Goal: Transaction & Acquisition: Purchase product/service

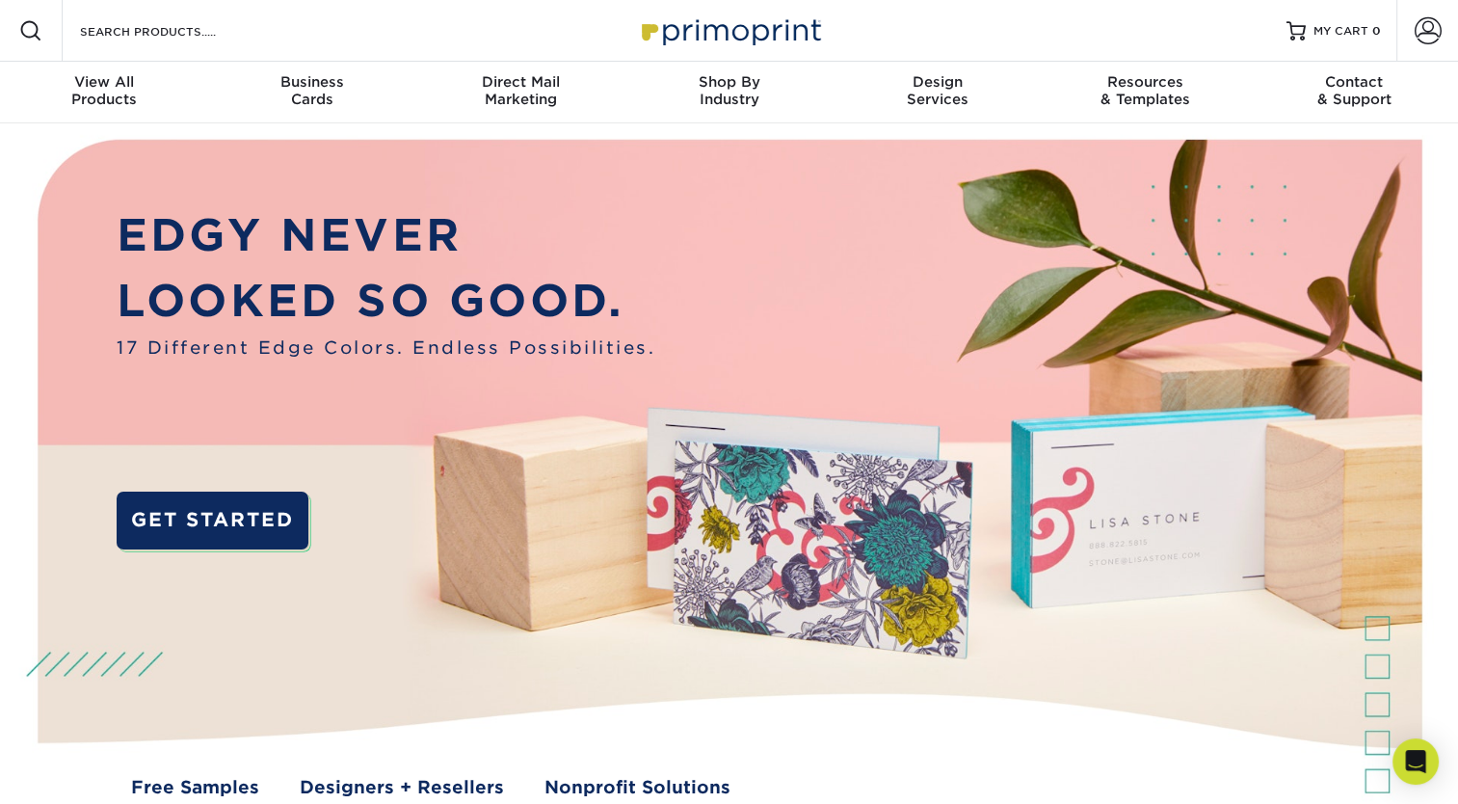
click at [393, 40] on div "Resources Menu Search Products Account SIGN IN CREATE AN ACCOUNT [EMAIL_ADDRESS…" at bounding box center [729, 31] width 1458 height 62
click at [214, 37] on input "Search Products" at bounding box center [172, 30] width 188 height 23
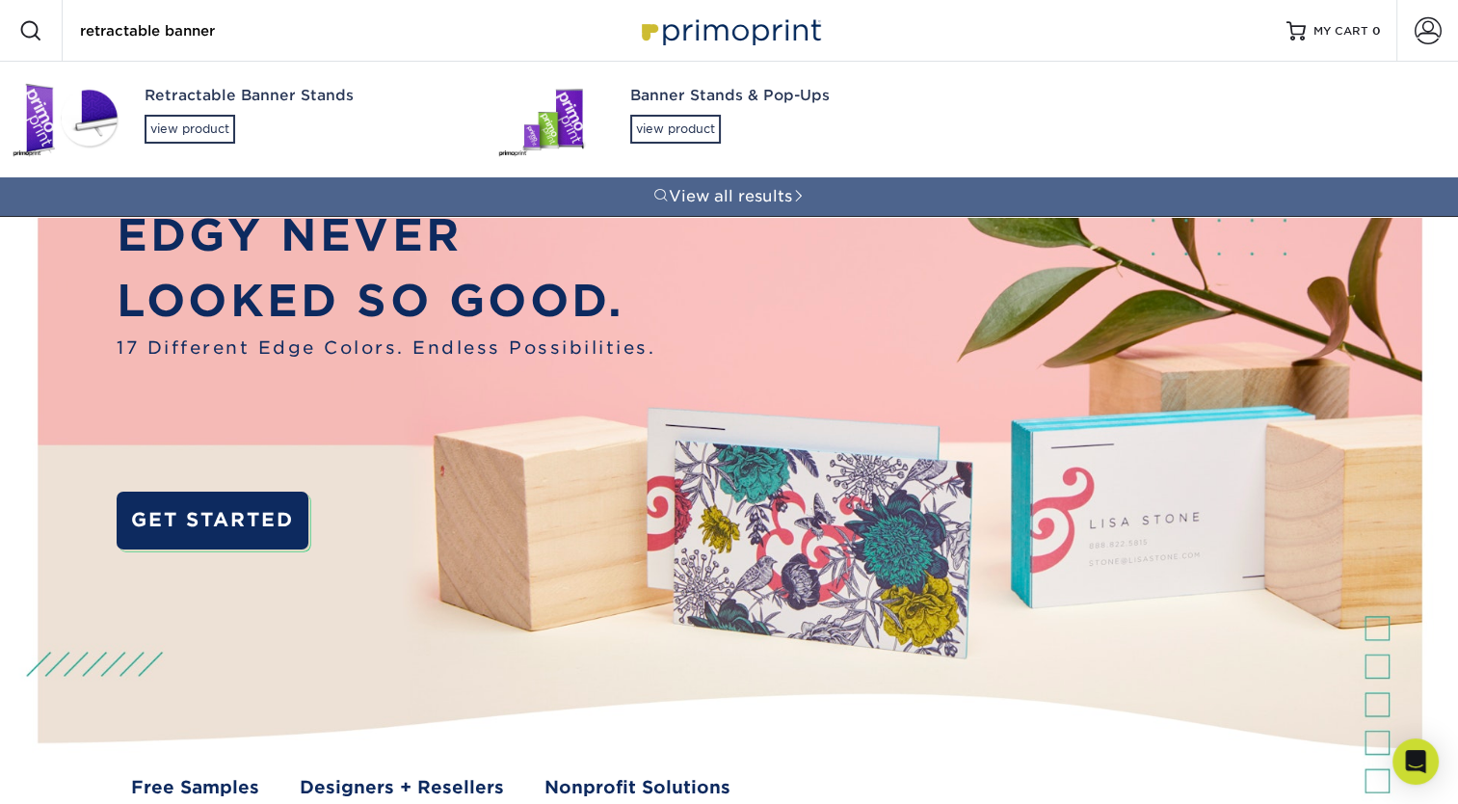
type input "retractable banner"
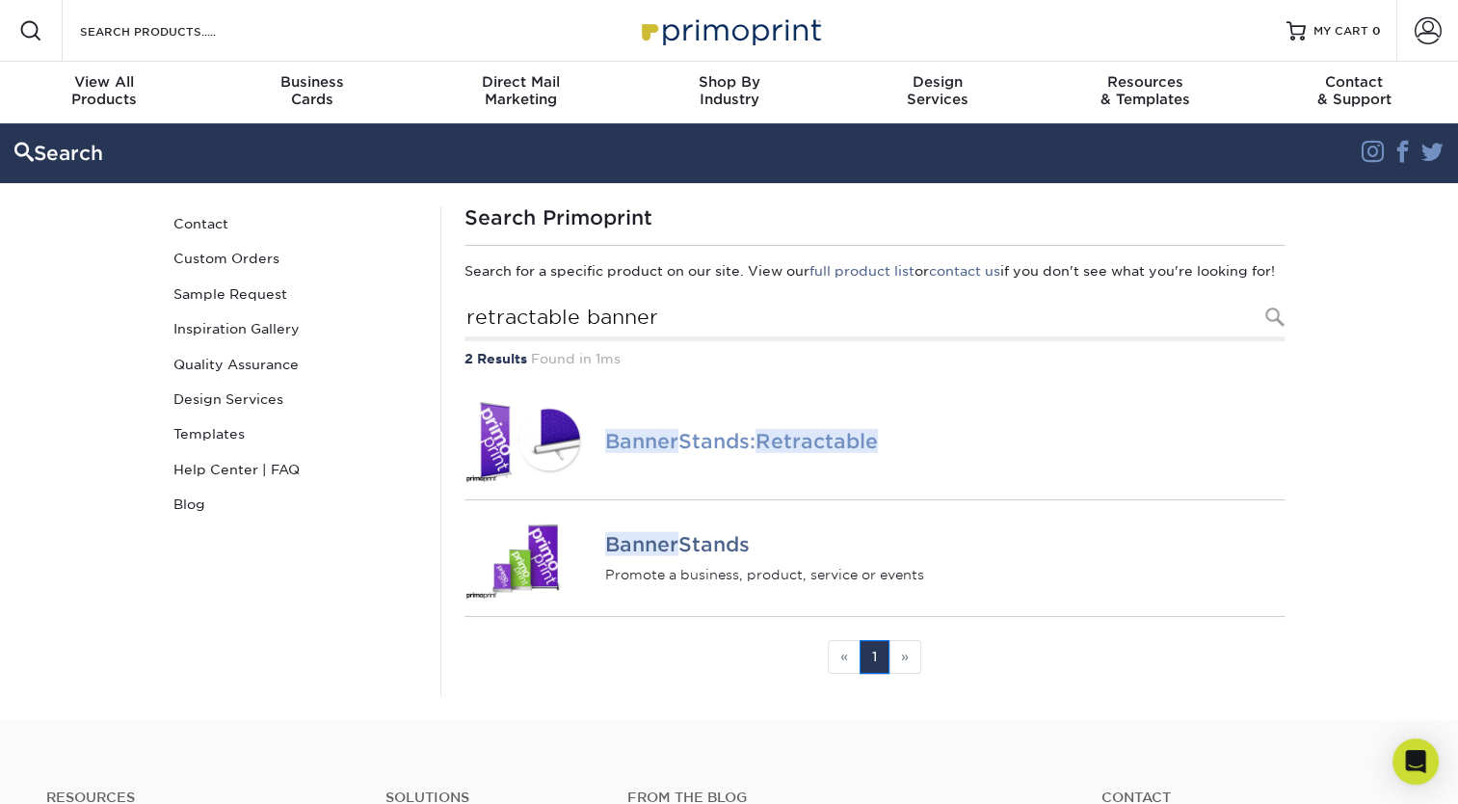
click at [646, 453] on em "Banner" at bounding box center [641, 441] width 73 height 24
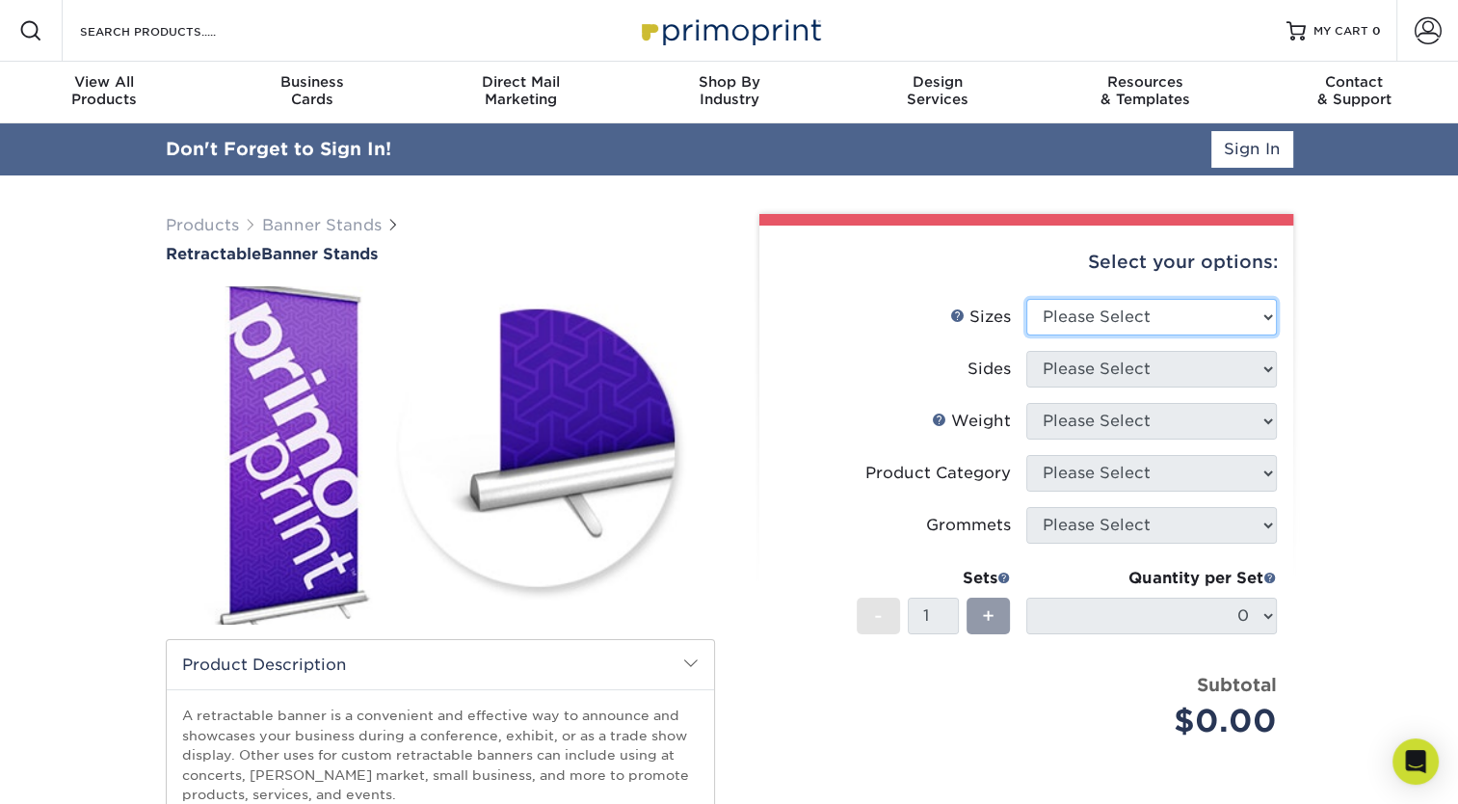
click at [1211, 318] on select "Please Select 24" x 60" 33" x 80" 47" x 80"" at bounding box center [1151, 317] width 251 height 37
select select "33.00x80.00"
click at [1026, 299] on select "Please Select 24" x 60" 33" x 80" 47" x 80"" at bounding box center [1151, 317] width 251 height 37
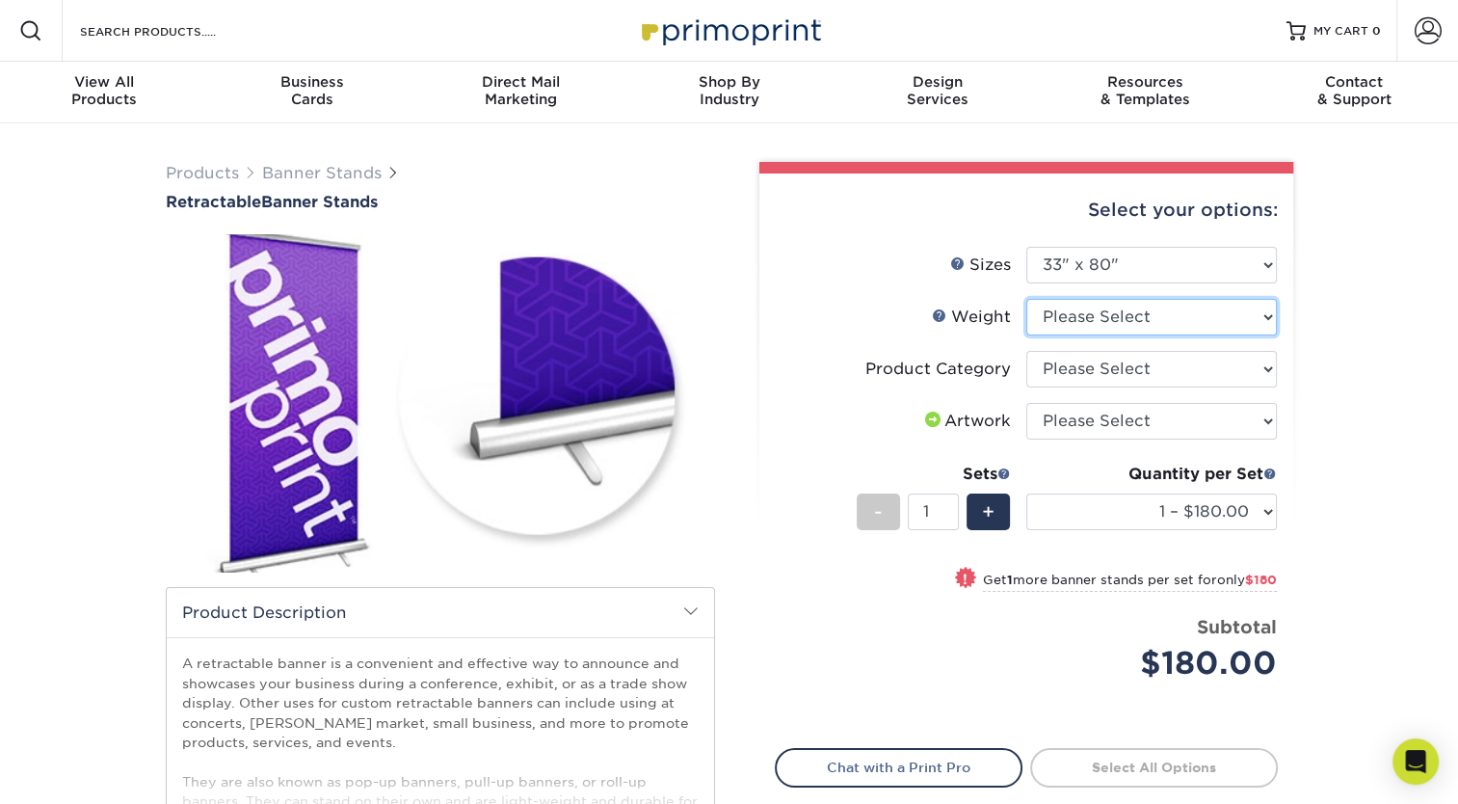
click at [1171, 315] on select "Please Select 10MIL" at bounding box center [1151, 317] width 251 height 37
select select "10MIL"
click at [1026, 299] on select "Please Select 10MIL" at bounding box center [1151, 317] width 251 height 37
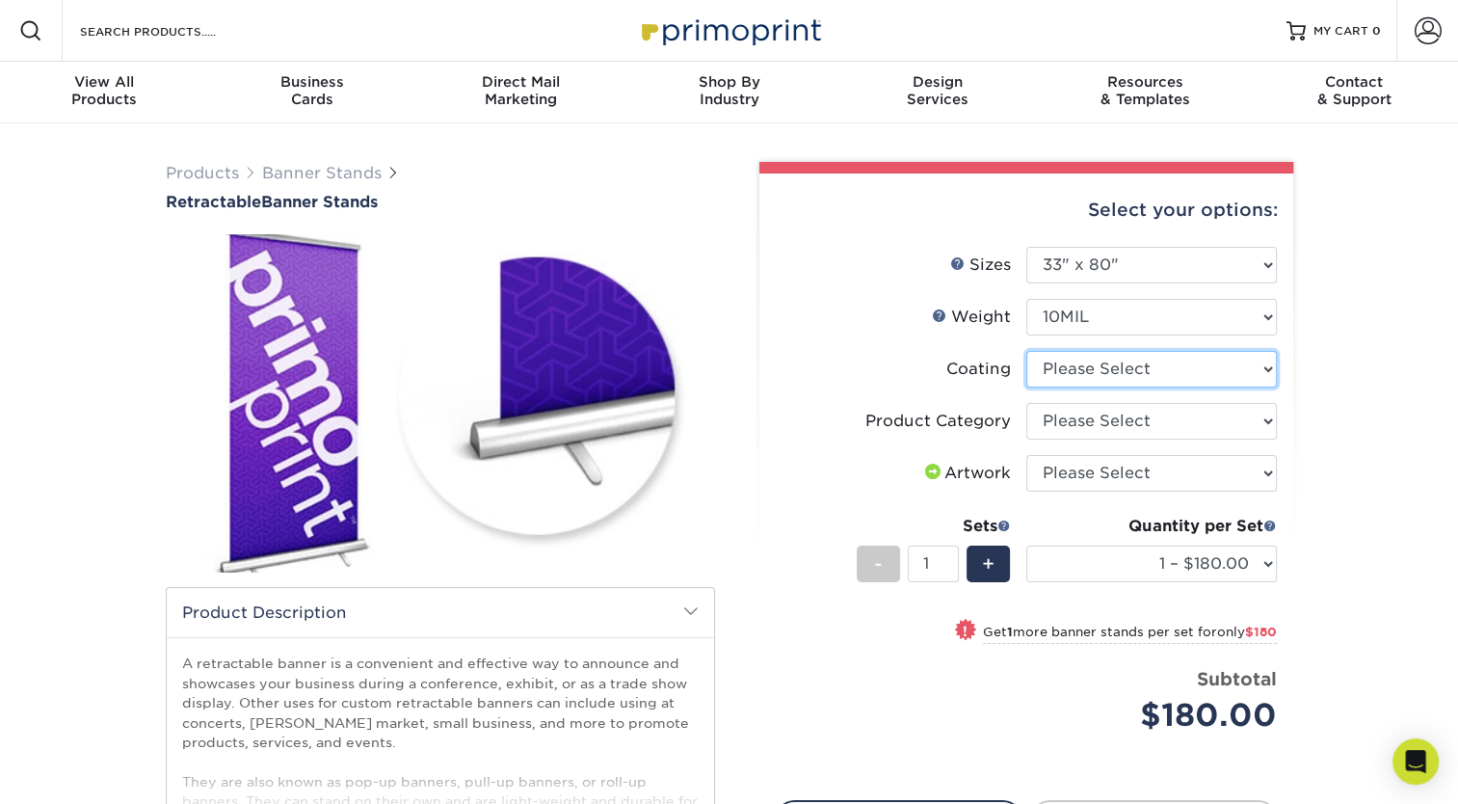
click at [1131, 372] on select at bounding box center [1151, 369] width 251 height 37
select select "3e7618de-abca-4bda-9f97-8b9129e913d8"
click at [1026, 351] on select at bounding box center [1151, 369] width 251 height 37
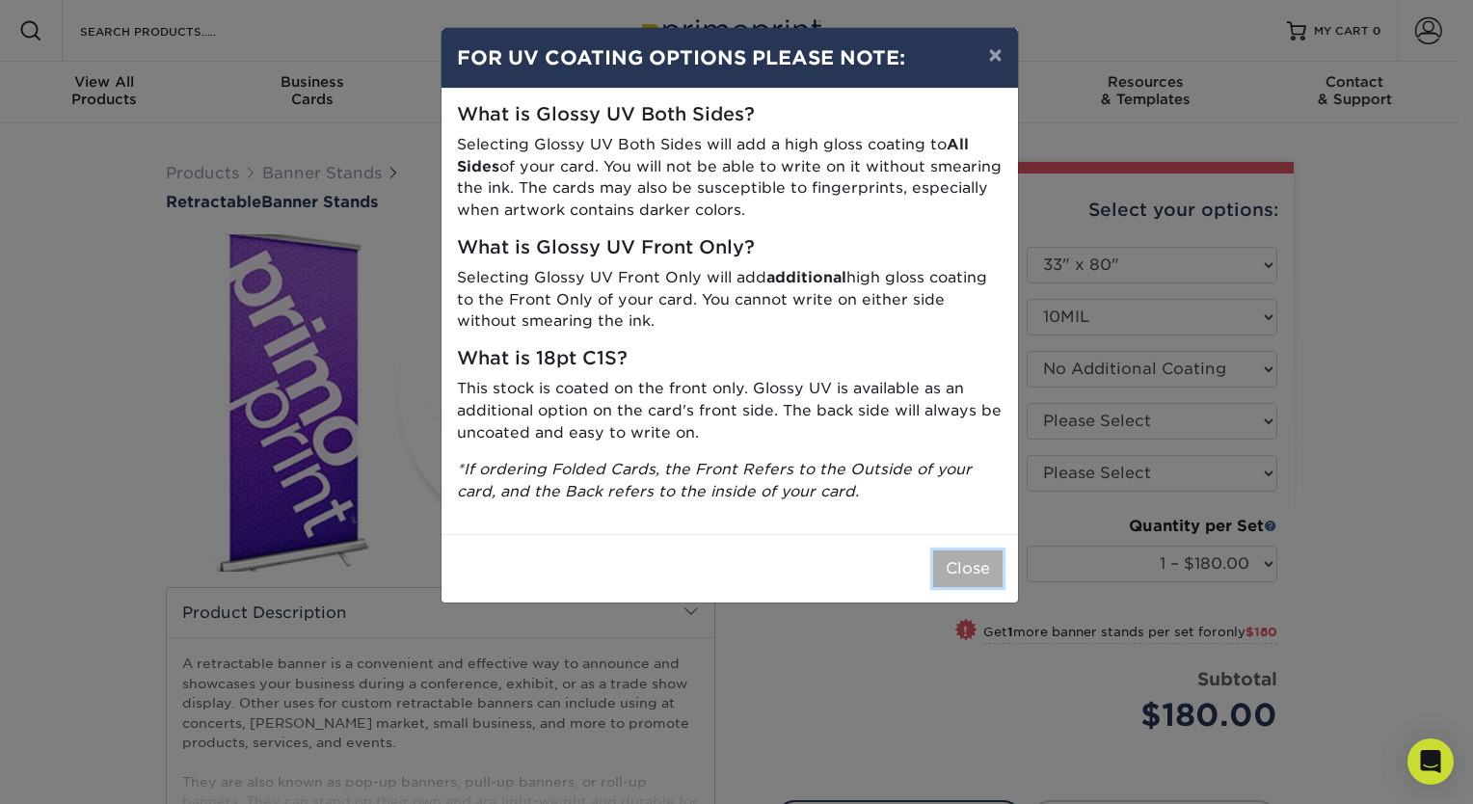
click at [954, 570] on button "Close" at bounding box center [967, 568] width 69 height 37
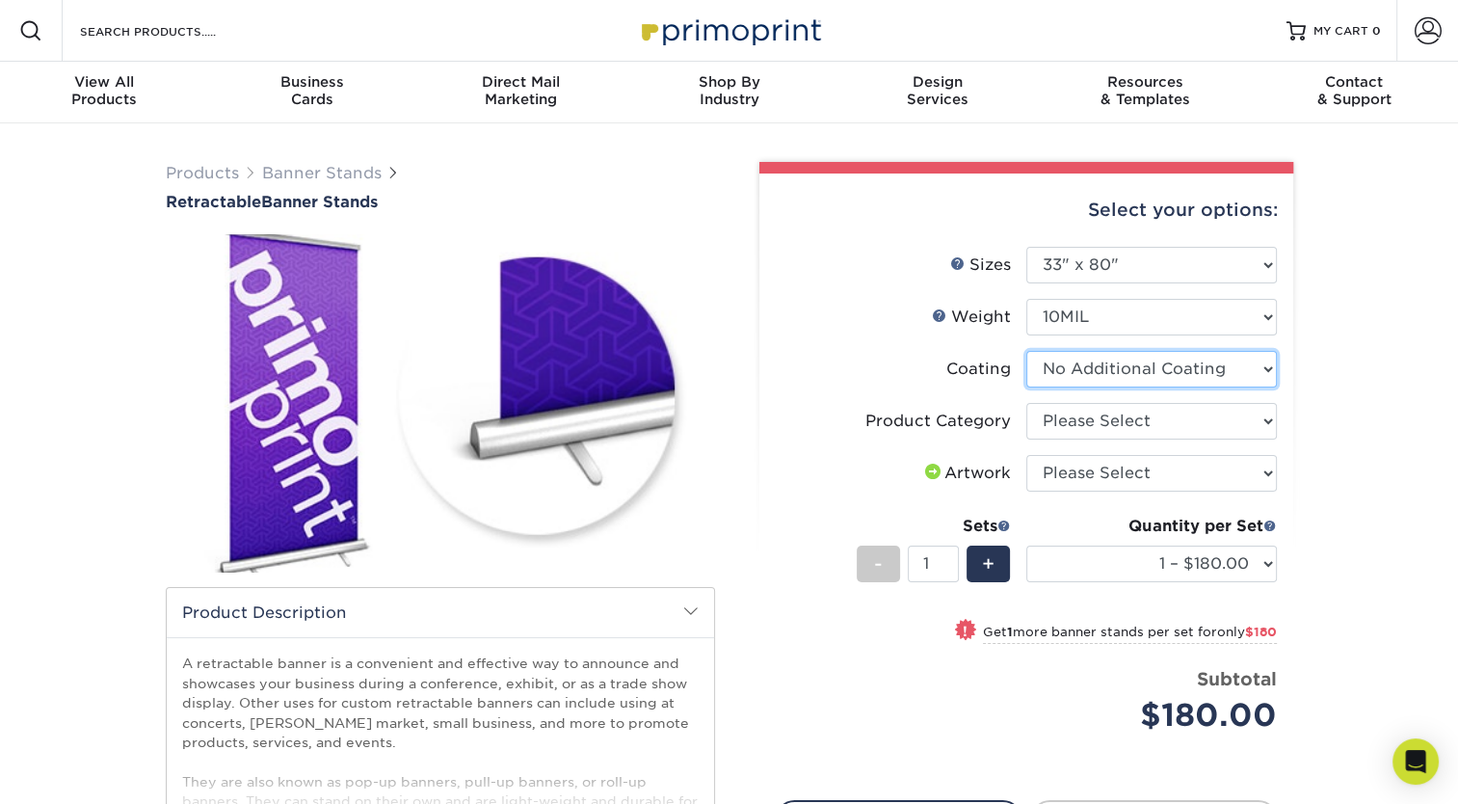
click at [1263, 371] on select at bounding box center [1151, 369] width 251 height 37
click at [1026, 351] on select at bounding box center [1151, 369] width 251 height 37
click at [1176, 423] on select "Please Select Standard Retractable Banner Stand" at bounding box center [1151, 421] width 251 height 37
select select "16926b4f-4359-4b5b-9e91-7b2ad5f23637"
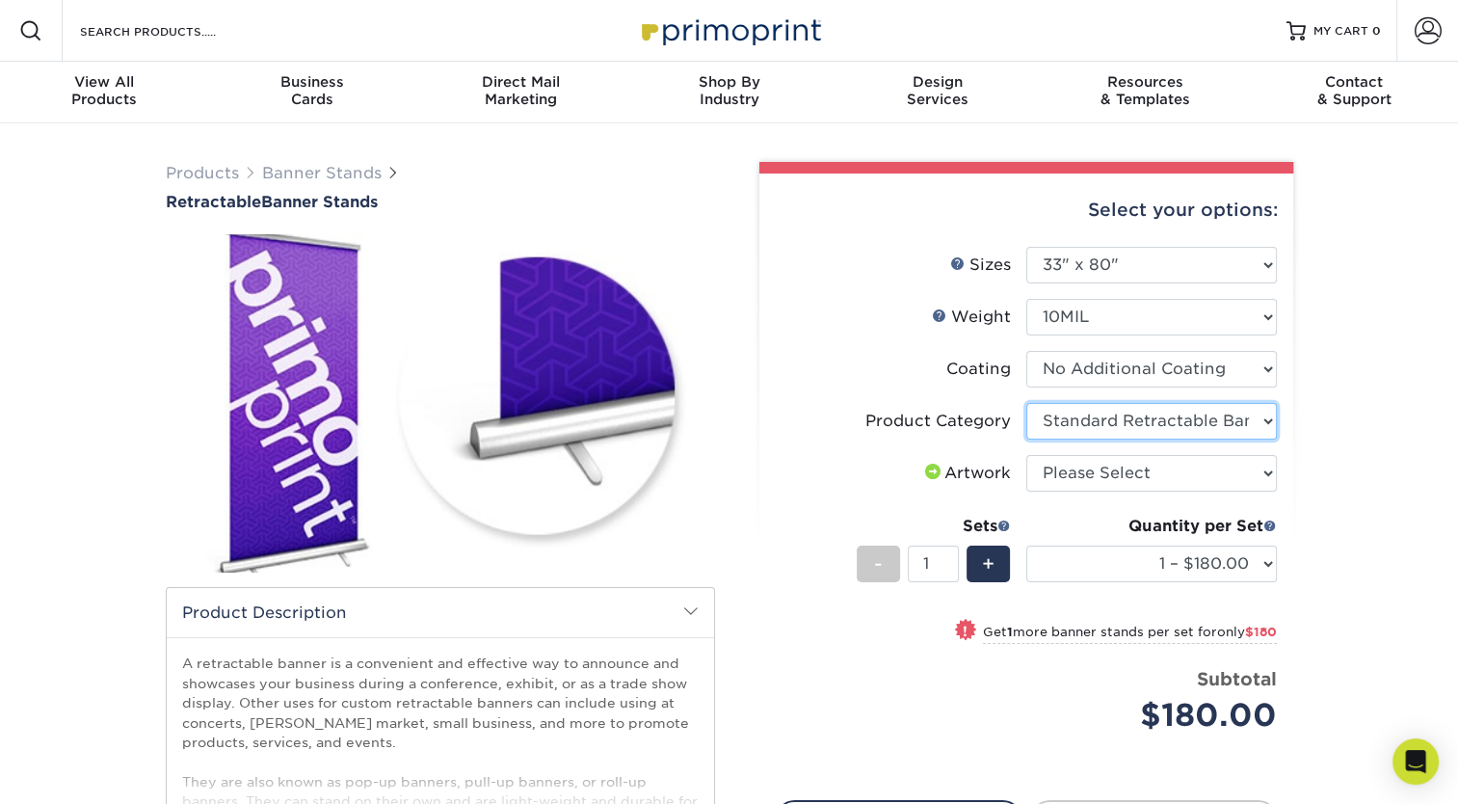
click at [1026, 403] on select "Please Select Standard Retractable Banner Stand" at bounding box center [1151, 421] width 251 height 37
click at [1158, 482] on select "Please Select I will upload files I need a design - $50" at bounding box center [1151, 473] width 251 height 37
select select "upload"
click at [1026, 455] on select "Please Select I will upload files I need a design - $50" at bounding box center [1151, 473] width 251 height 37
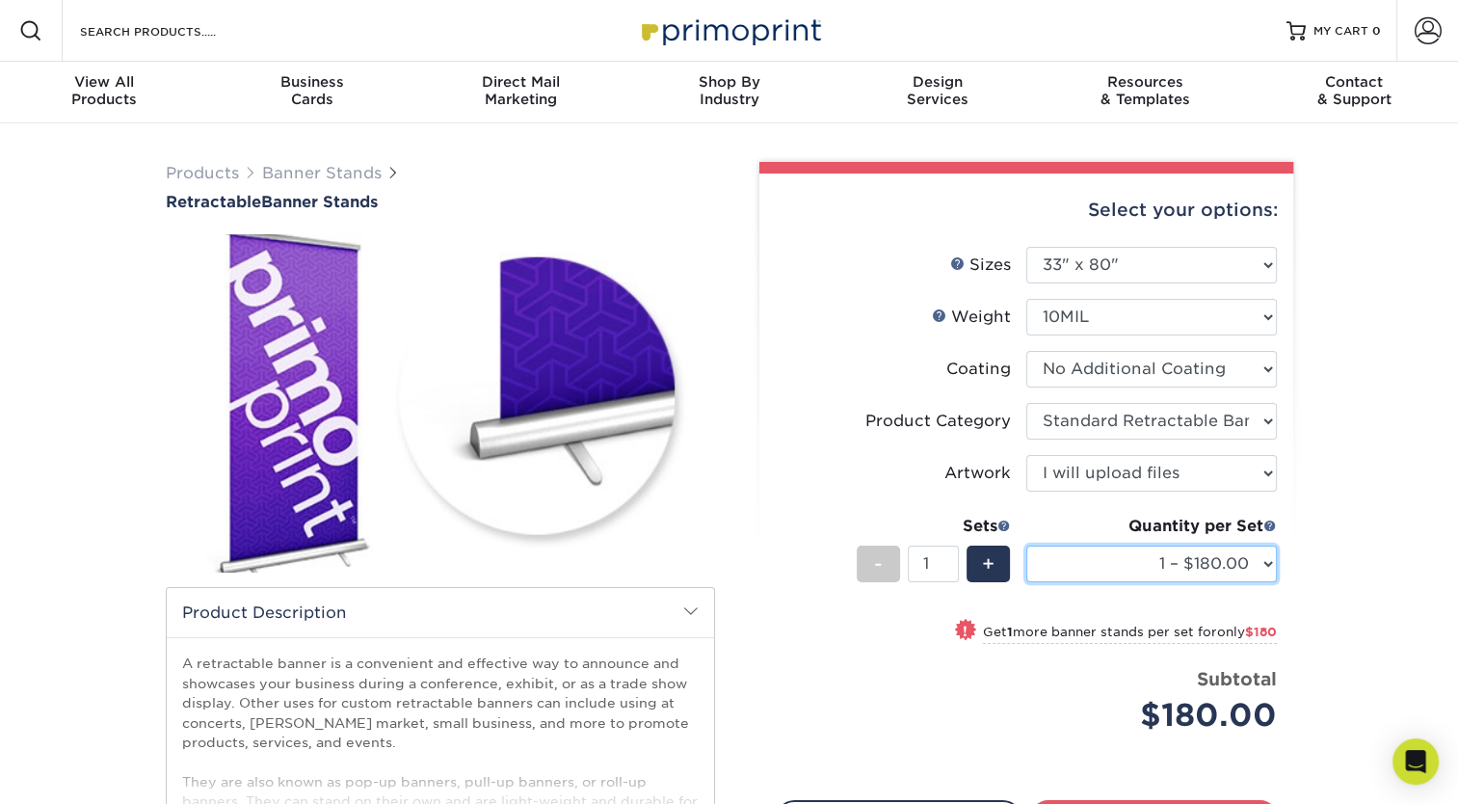
click at [1265, 566] on select "1 – $180.00 2 – $360.00 3 – $539.00 4 – $719.00 5 – $898.00 6 – $1078.00 7 – $1…" at bounding box center [1151, 564] width 251 height 37
click at [1342, 454] on div "Products Banner Stands Retractable Banner Stands show more Templates" at bounding box center [729, 607] width 1458 height 968
